Goal: Information Seeking & Learning: Learn about a topic

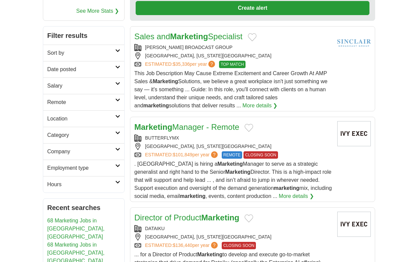
scroll to position [113, 0]
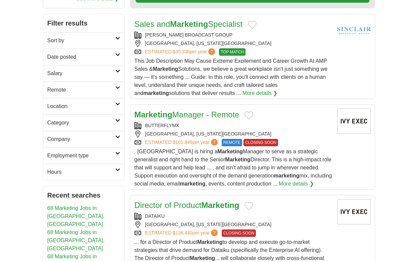
click at [116, 54] on icon at bounding box center [117, 54] width 5 height 3
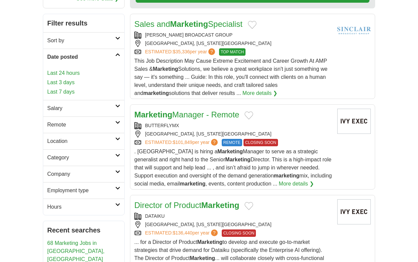
click at [61, 73] on link "Last 24 hours" at bounding box center [83, 73] width 73 height 8
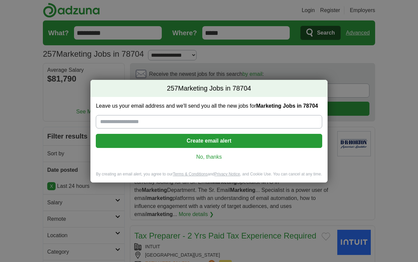
click at [201, 156] on link "No, thanks" at bounding box center [208, 156] width 215 height 7
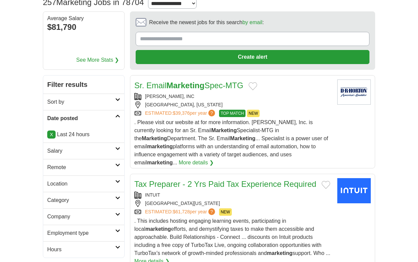
scroll to position [69, 0]
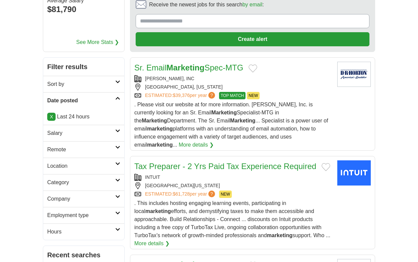
click at [114, 101] on h2 "Date posted" at bounding box center [81, 100] width 68 height 8
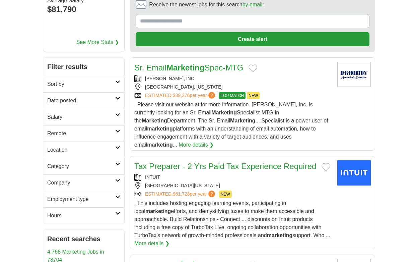
click at [96, 103] on h2 "Date posted" at bounding box center [81, 100] width 68 height 8
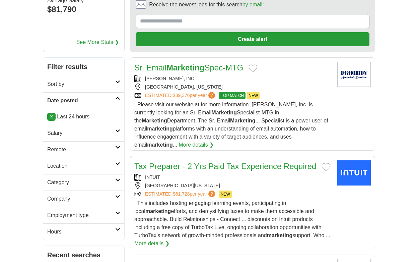
click at [55, 119] on link "X" at bounding box center [51, 117] width 8 height 8
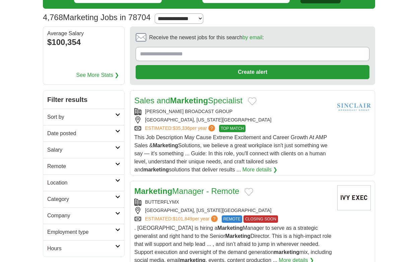
scroll to position [42, 0]
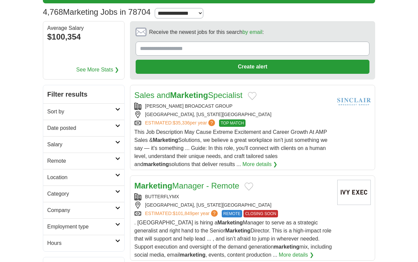
click at [89, 128] on h2 "Date posted" at bounding box center [81, 128] width 68 height 8
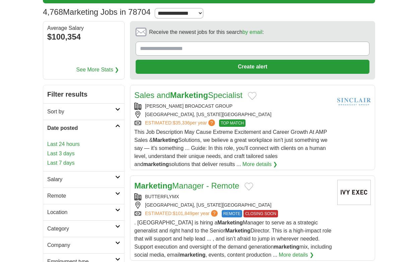
click at [62, 152] on link "Last 3 days" at bounding box center [83, 153] width 73 height 8
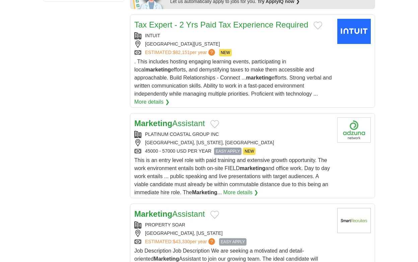
scroll to position [437, 0]
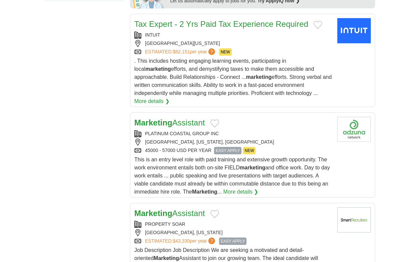
click at [190, 118] on link "Marketing Assistant" at bounding box center [169, 122] width 71 height 9
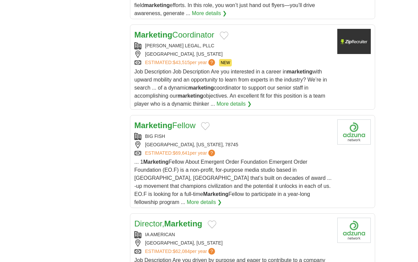
scroll to position [847, 0]
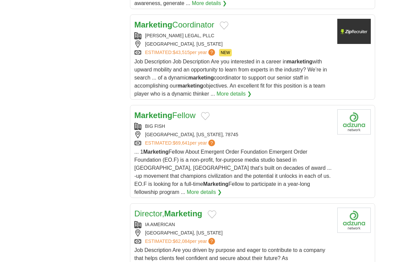
click at [171, 111] on strong "Marketing" at bounding box center [153, 115] width 38 height 9
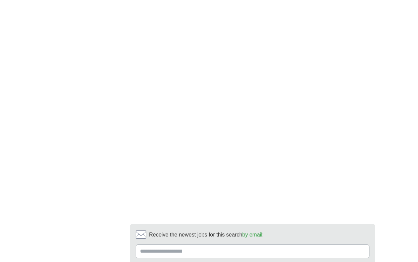
scroll to position [1380, 0]
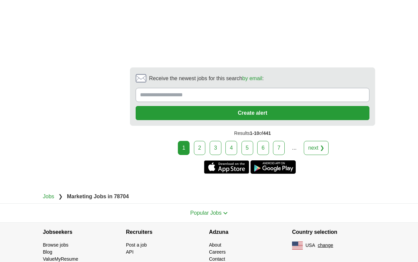
click at [203, 141] on link "2" at bounding box center [200, 148] width 12 height 14
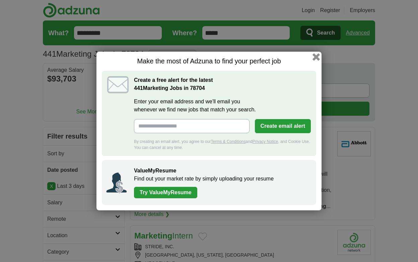
click at [316, 56] on button "button" at bounding box center [316, 56] width 7 height 7
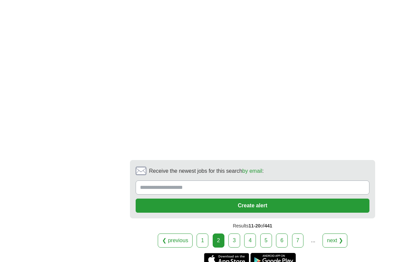
scroll to position [1317, 0]
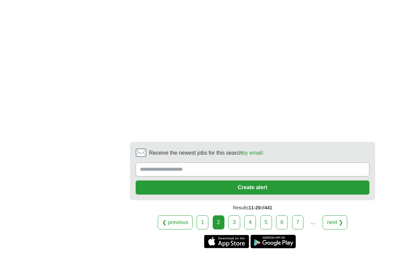
click at [238, 215] on link "3" at bounding box center [234, 222] width 12 height 14
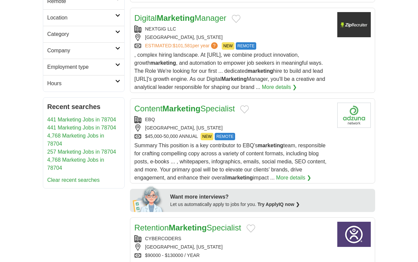
scroll to position [225, 0]
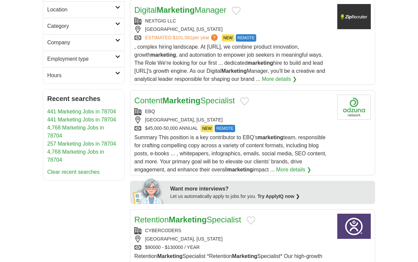
click at [222, 96] on link "Content Marketing Specialist" at bounding box center [184, 100] width 101 height 9
click at [187, 96] on strong "Marketing" at bounding box center [181, 100] width 38 height 9
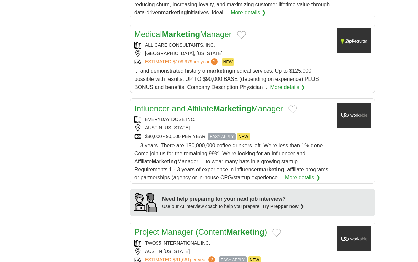
scroll to position [521, 0]
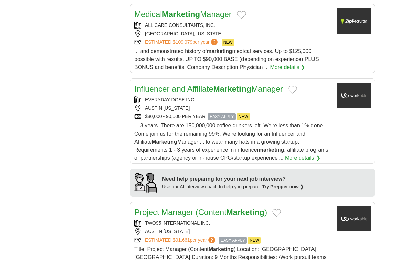
click at [268, 84] on link "Influencer and Affiliate Marketing Manager" at bounding box center [208, 88] width 149 height 9
click at [233, 84] on strong "Marketing" at bounding box center [232, 88] width 38 height 9
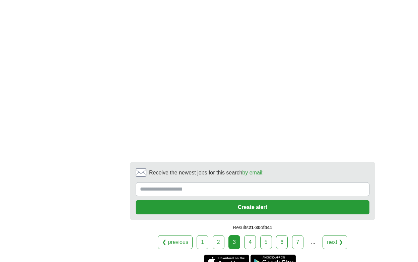
scroll to position [1383, 0]
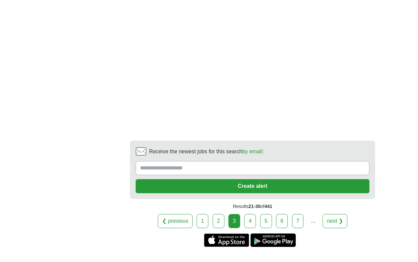
click at [257, 214] on div "❮ previous 1 2 3 4 5 6 7 ... next ❯" at bounding box center [252, 221] width 245 height 14
click at [252, 214] on link "4" at bounding box center [250, 221] width 12 height 14
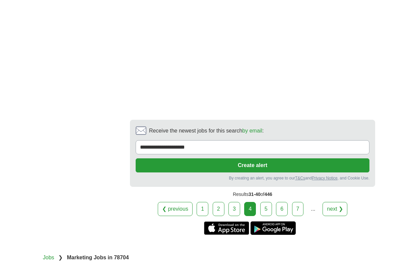
scroll to position [1456, 0]
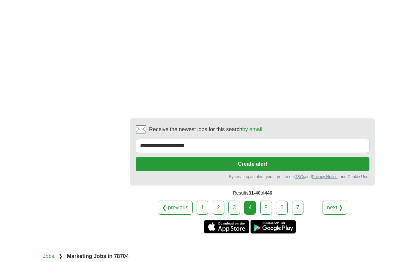
click at [262, 200] on link "5" at bounding box center [266, 207] width 12 height 14
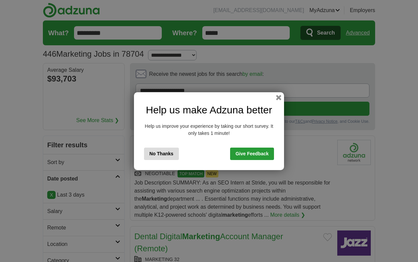
click at [163, 157] on button "No Thanks" at bounding box center [161, 153] width 35 height 12
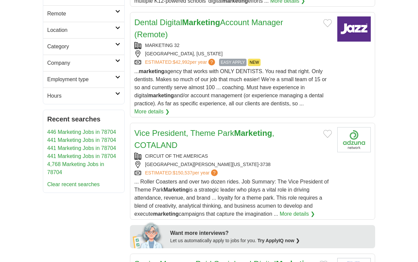
scroll to position [223, 0]
